Goal: Information Seeking & Learning: Learn about a topic

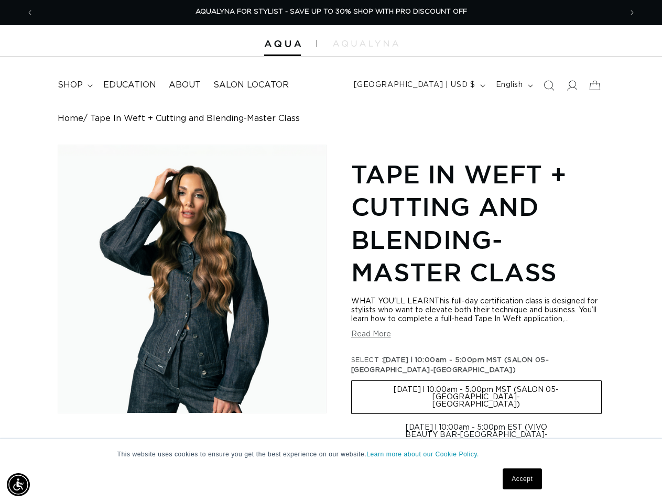
scroll to position [0, 588]
click at [331, 252] on div "Skip to product information Open media 1 in modal 1 / of 1 Tape In Weft + Cutti…" at bounding box center [331, 449] width 546 height 608
click at [18, 485] on img "Accessibility Menu" at bounding box center [18, 484] width 23 height 23
